Goal: Navigation & Orientation: Find specific page/section

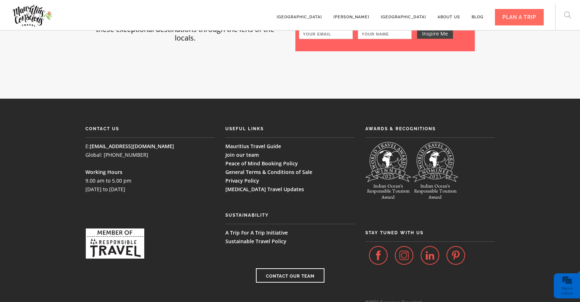
scroll to position [2037, 0]
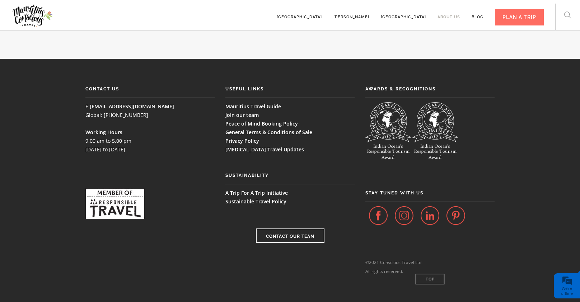
click at [441, 16] on link "About us" at bounding box center [448, 14] width 23 height 20
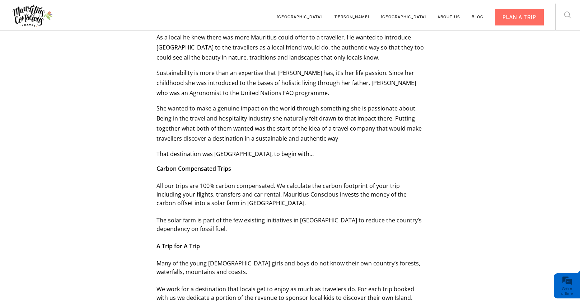
scroll to position [408, 0]
